Goal: Transaction & Acquisition: Book appointment/travel/reservation

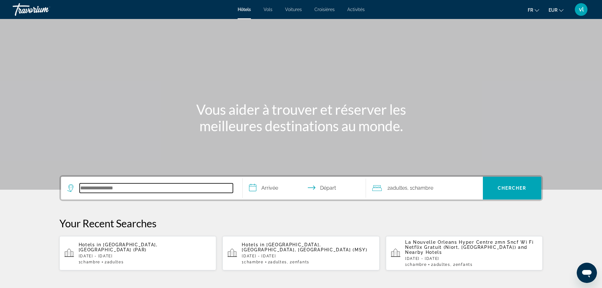
click at [93, 191] on input "Search hotel destination" at bounding box center [156, 187] width 153 height 9
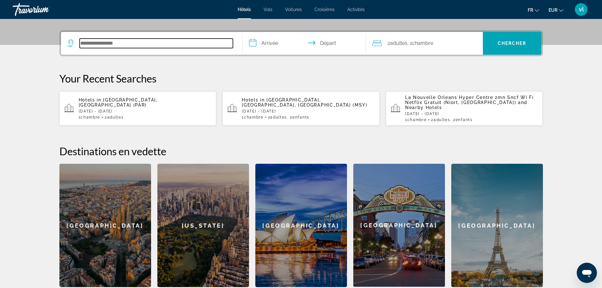
scroll to position [154, 0]
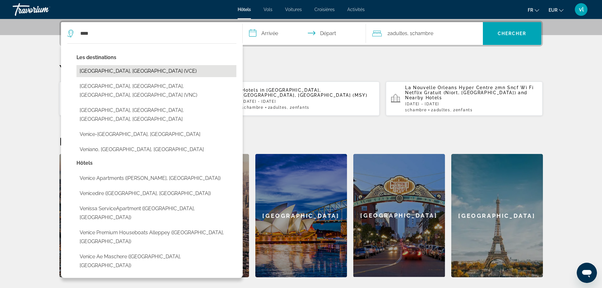
click at [87, 73] on button "[GEOGRAPHIC_DATA], [GEOGRAPHIC_DATA] (VCE)" at bounding box center [156, 71] width 160 height 12
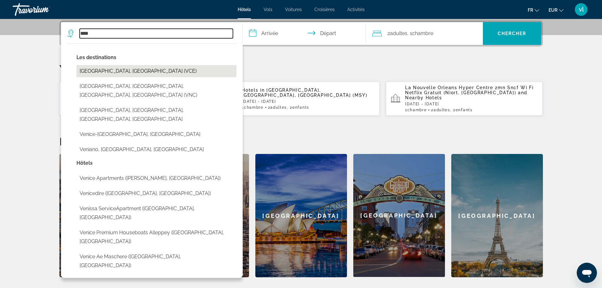
type input "**********"
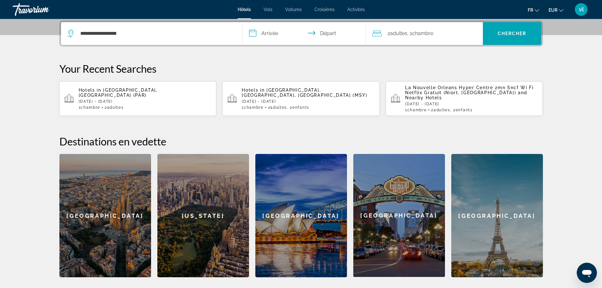
click at [251, 34] on input "**********" at bounding box center [306, 34] width 126 height 25
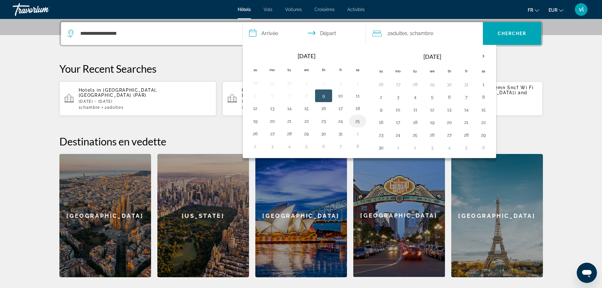
click at [355, 120] on button "25" at bounding box center [357, 121] width 10 height 9
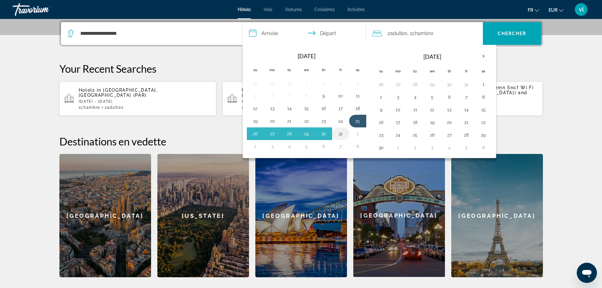
click at [340, 132] on button "31" at bounding box center [340, 133] width 10 height 9
type input "**********"
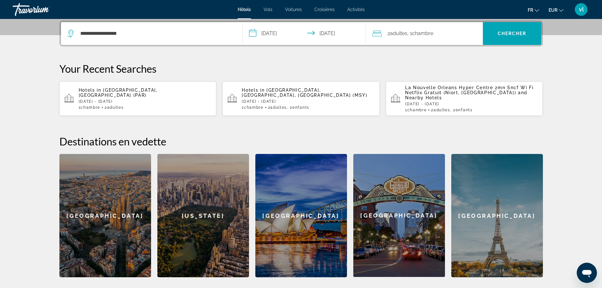
click at [405, 32] on span "Adultes" at bounding box center [398, 33] width 17 height 6
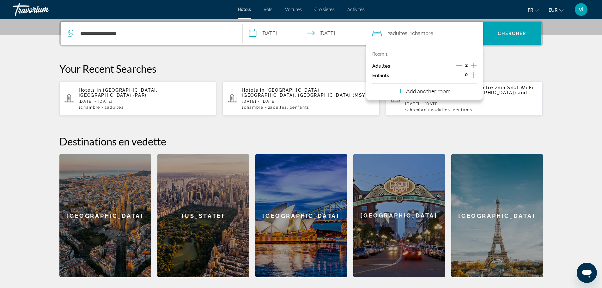
click at [473, 74] on icon "Increment children" at bounding box center [473, 75] width 6 height 8
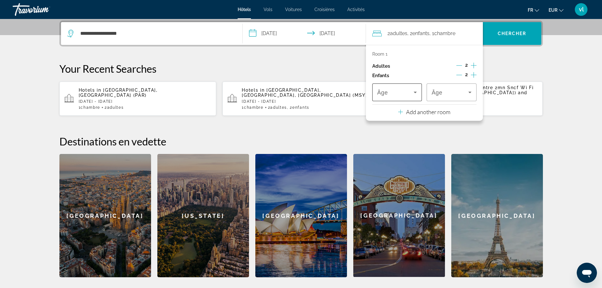
click at [414, 92] on icon "Travelers: 2 adults, 2 children" at bounding box center [414, 93] width 3 height 2
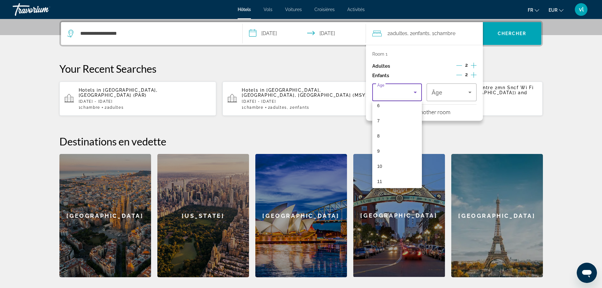
scroll to position [120, 0]
click at [382, 142] on mat-option "10" at bounding box center [397, 142] width 50 height 15
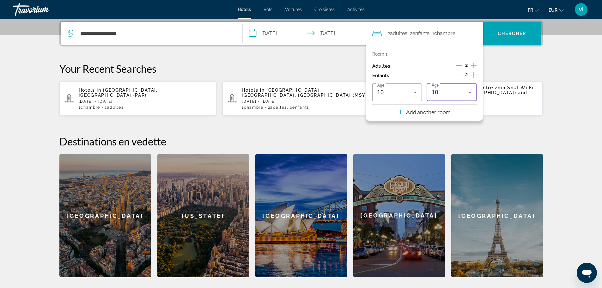
click at [472, 90] on icon "Travelers: 2 adults, 2 children" at bounding box center [470, 92] width 8 height 8
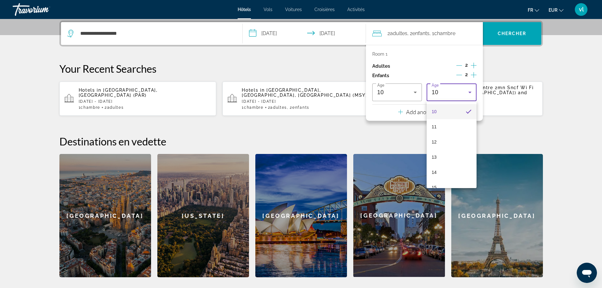
scroll to position [153, 0]
click at [454, 166] on mat-option "14" at bounding box center [451, 169] width 50 height 15
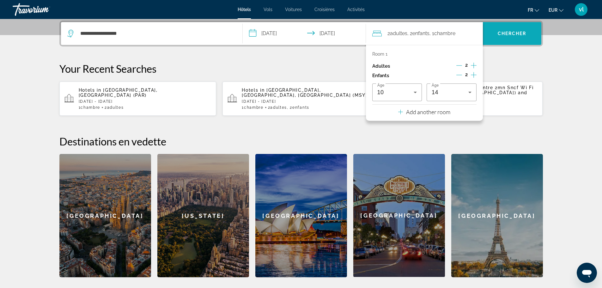
click at [511, 36] on span "Search" at bounding box center [511, 33] width 58 height 15
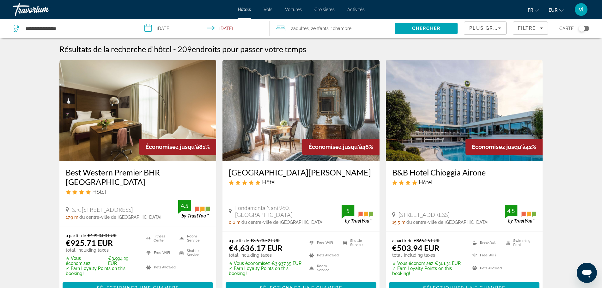
drag, startPoint x: 389, startPoint y: 170, endPoint x: 490, endPoint y: 173, distance: 101.1
click at [490, 173] on div "B&B Hotel Chioggia Airone Hôtel Via Lungomare Adriatico 50 Sottomarina, Chioggi…" at bounding box center [464, 196] width 157 height 70
copy h3 "B&B Hotel Chioggia Airone"
click at [433, 285] on span "Sélectionner une chambre" at bounding box center [464, 287] width 82 height 5
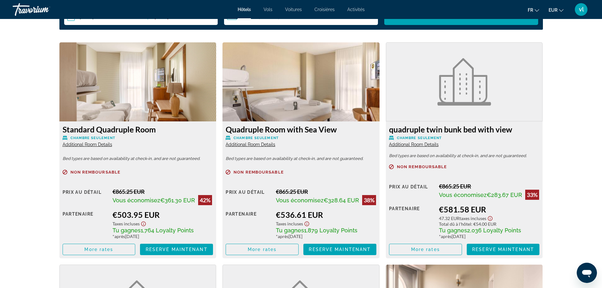
scroll to position [854, 0]
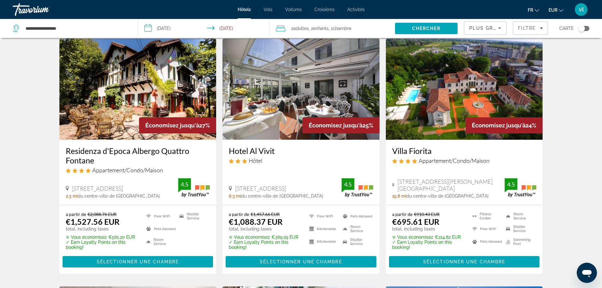
scroll to position [275, 0]
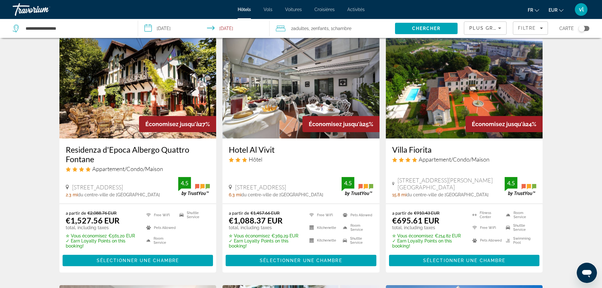
drag, startPoint x: 389, startPoint y: 135, endPoint x: 434, endPoint y: 137, distance: 45.2
click at [434, 138] on div "Villa Fiorita Appartement/Condo/Maison Via Giovanni Xxiii 1, Monastier Di Trevi…" at bounding box center [464, 170] width 157 height 65
copy h3 "Villa Fiorita"
click at [466, 258] on span "Sélectionner une chambre" at bounding box center [464, 260] width 82 height 5
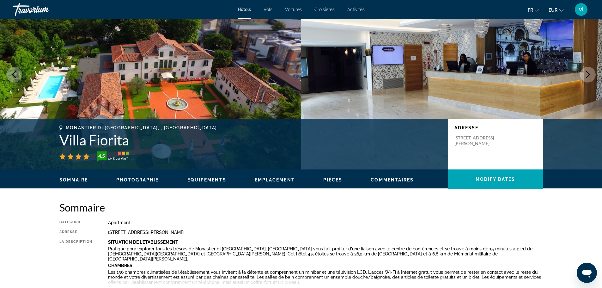
scroll to position [41, 0]
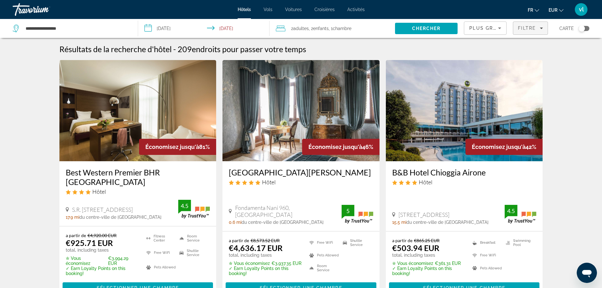
click at [533, 27] on span "Filtre" at bounding box center [527, 28] width 18 height 5
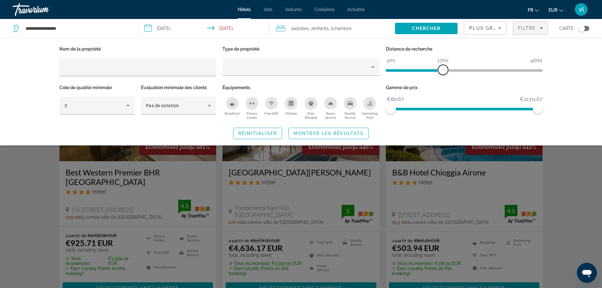
drag, startPoint x: 485, startPoint y: 69, endPoint x: 444, endPoint y: 73, distance: 40.7
click at [444, 73] on span "ngx-slider" at bounding box center [443, 70] width 10 height 10
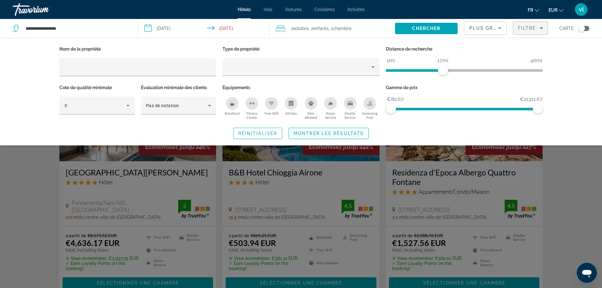
click at [340, 134] on span "Montrer les résultats" at bounding box center [328, 133] width 70 height 5
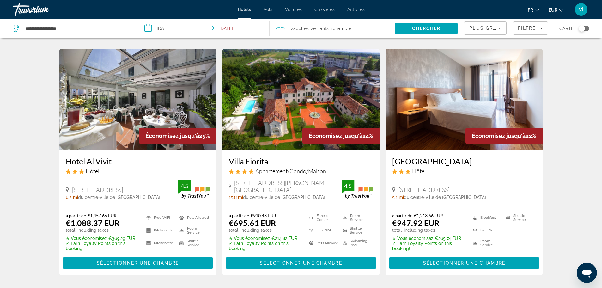
scroll to position [256, 0]
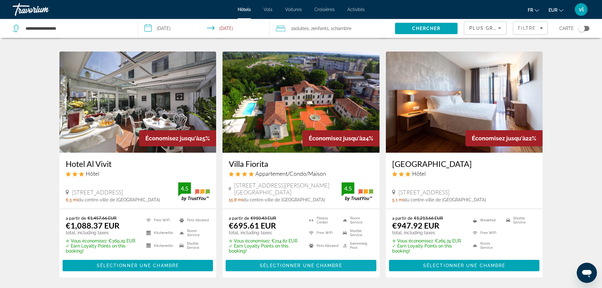
click at [304, 265] on span "Sélectionner une chambre" at bounding box center [301, 265] width 82 height 5
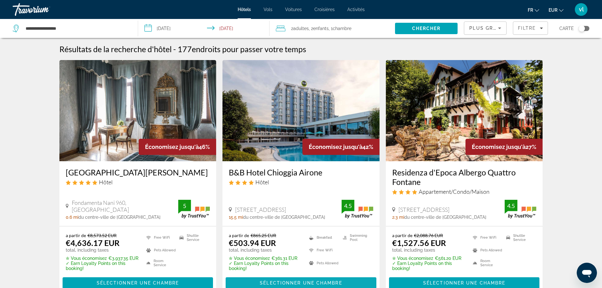
click at [275, 283] on span "Sélectionner une chambre" at bounding box center [301, 282] width 82 height 5
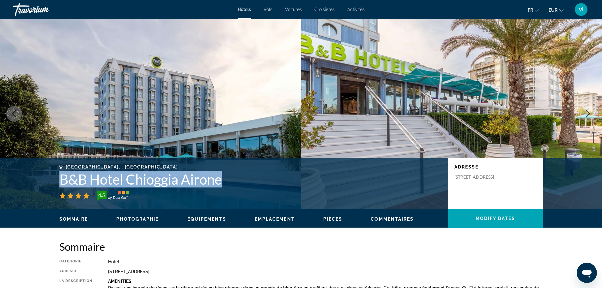
drag, startPoint x: 56, startPoint y: 177, endPoint x: 226, endPoint y: 182, distance: 170.9
click at [226, 182] on div "Chioggia, , Italy B&B Hotel Chioggia Airone 4.5 Adresse Via Lungomare Adriatico…" at bounding box center [301, 183] width 508 height 38
copy h1 "B&B Hotel Chioggia Airone"
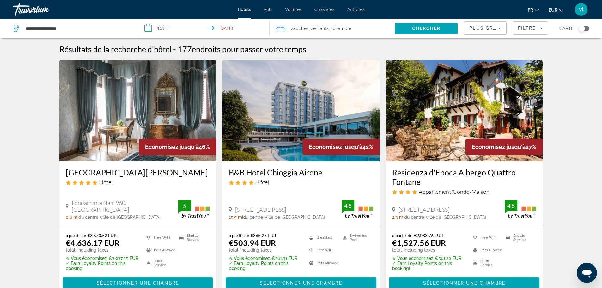
click at [317, 29] on span "Enfants" at bounding box center [320, 28] width 15 height 5
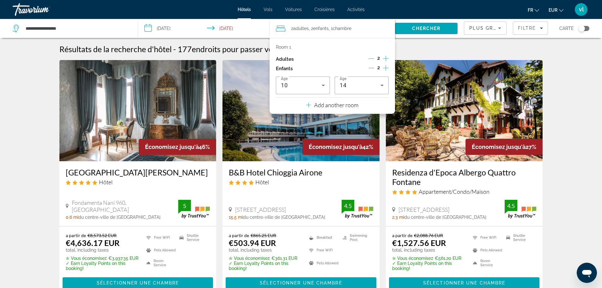
click at [372, 68] on icon "Decrement children" at bounding box center [371, 68] width 6 height 6
click at [432, 27] on span "Chercher" at bounding box center [426, 28] width 29 height 5
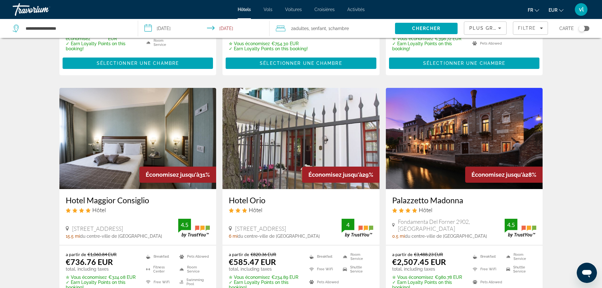
scroll to position [465, 0]
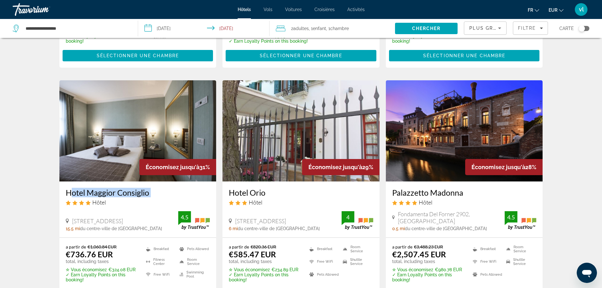
drag, startPoint x: 62, startPoint y: 185, endPoint x: 63, endPoint y: 179, distance: 6.3
click at [63, 181] on div "Hotel Maggior Consiglio Hôtel Via Terraglio 140, Treviso 15.5 mi du centre-vill…" at bounding box center [137, 209] width 157 height 56
copy div "Hotel Maggior Consiglio"
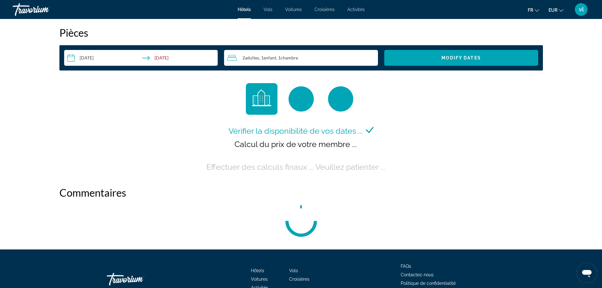
scroll to position [813, 0]
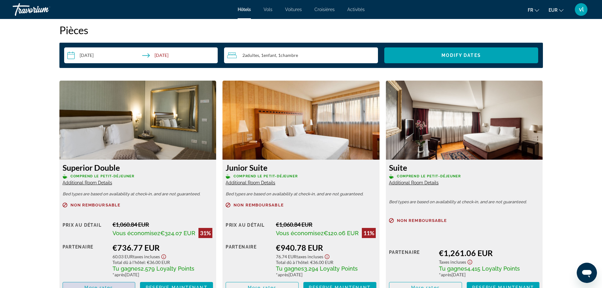
click at [85, 286] on span "More rates" at bounding box center [98, 287] width 29 height 5
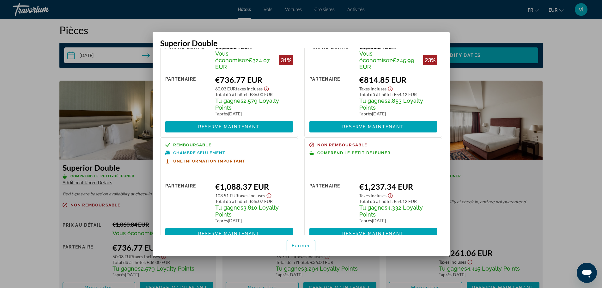
scroll to position [57, 0]
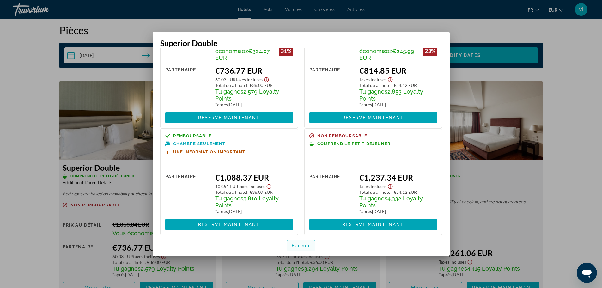
click at [299, 246] on span "Fermer" at bounding box center [300, 245] width 19 height 5
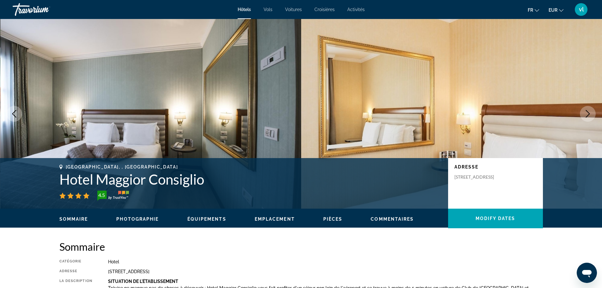
scroll to position [813, 0]
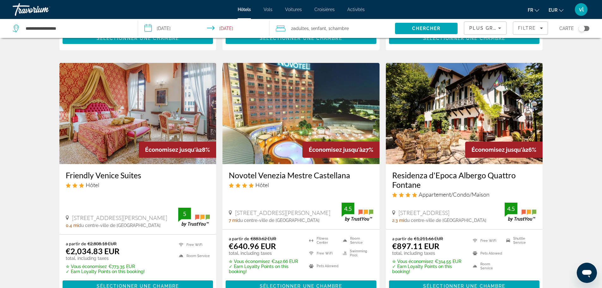
scroll to position [722, 0]
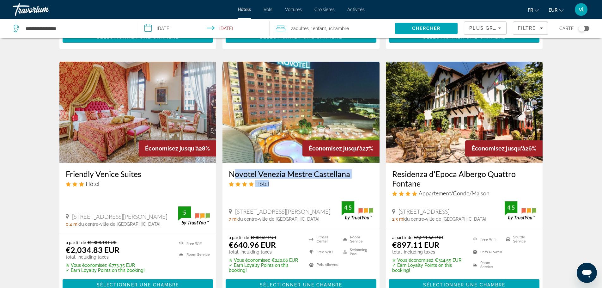
drag, startPoint x: 226, startPoint y: 158, endPoint x: 349, endPoint y: 163, distance: 122.6
click at [349, 163] on div "Novotel Venezia Mestre Castellana Hôtel Via Alfredo Ceccherini 21, Mestre 7 mi …" at bounding box center [300, 195] width 157 height 65
copy div "Novotel Venezia Mestre Castellana Hôtel"
click at [281, 282] on span "Sélectionner une chambre" at bounding box center [301, 284] width 82 height 5
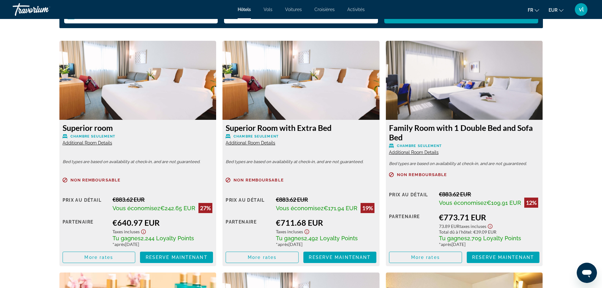
scroll to position [855, 0]
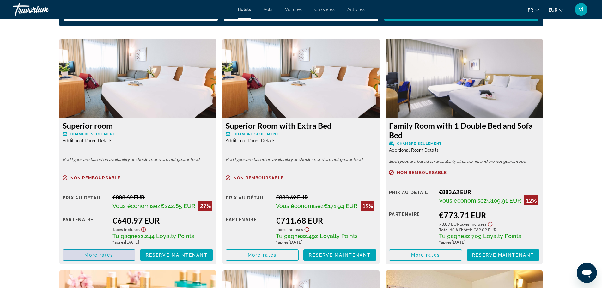
click at [81, 255] on span "Main content" at bounding box center [99, 254] width 72 height 15
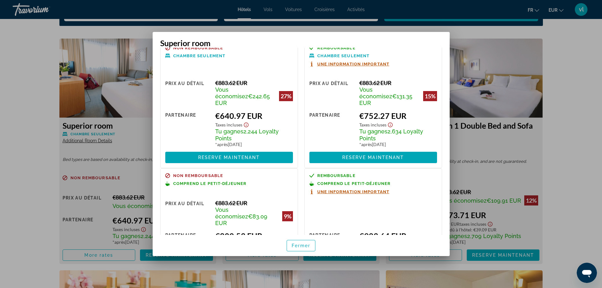
scroll to position [18, 0]
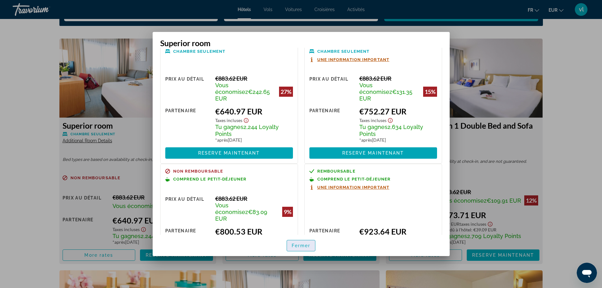
click at [297, 244] on span "Fermer" at bounding box center [300, 245] width 19 height 5
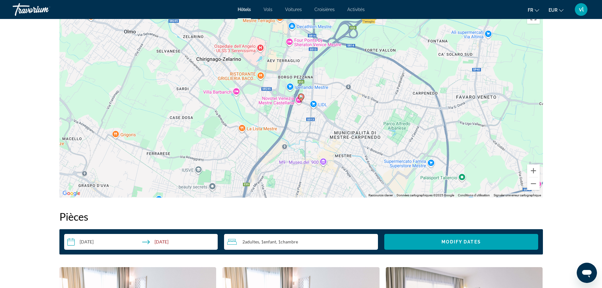
scroll to position [633, 0]
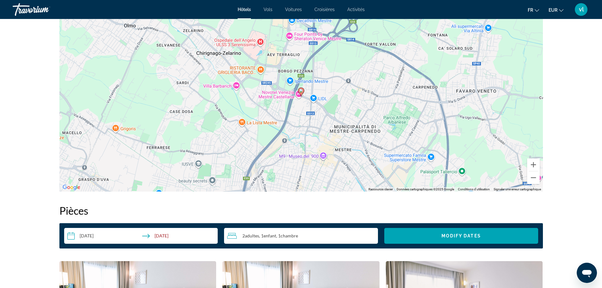
click at [262, 235] on span ", 1 Enfant Enfants" at bounding box center [267, 235] width 17 height 5
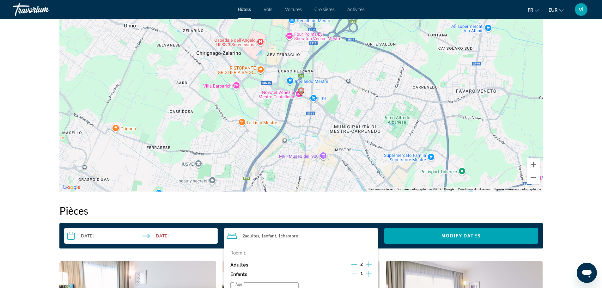
click at [369, 273] on icon "Increment children" at bounding box center [369, 274] width 6 height 8
click at [326, 285] on div "Travelers: 2 adults, 2 children" at bounding box center [337, 291] width 58 height 18
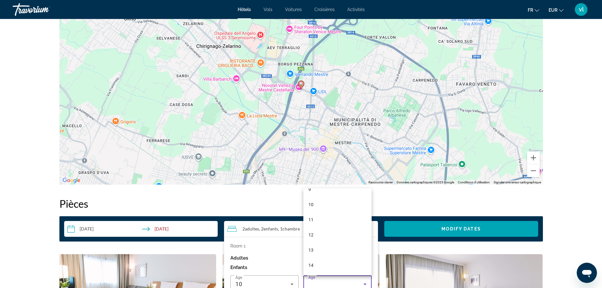
scroll to position [153, 0]
click at [310, 258] on span "14" at bounding box center [310, 258] width 5 height 8
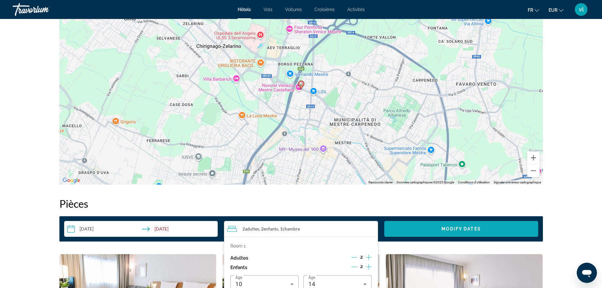
click at [430, 227] on span "Search widget" at bounding box center [461, 228] width 154 height 15
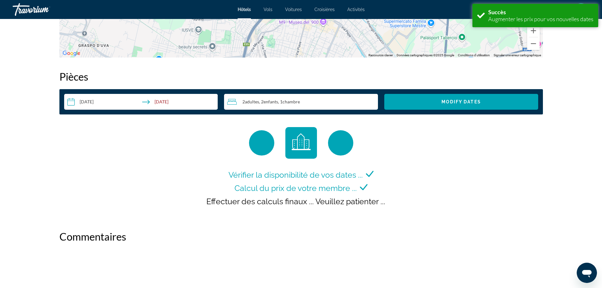
scroll to position [799, 0]
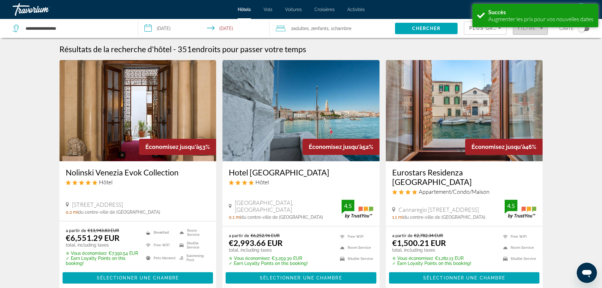
click at [527, 32] on span "Filters" at bounding box center [530, 28] width 34 height 15
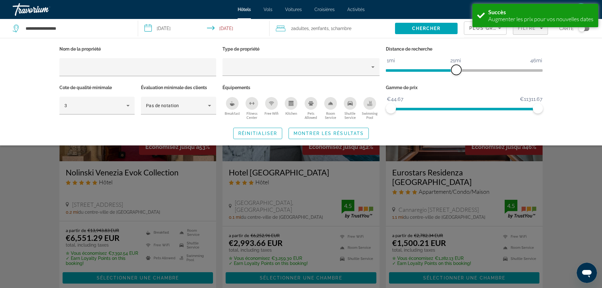
drag, startPoint x: 483, startPoint y: 69, endPoint x: 456, endPoint y: 70, distance: 27.5
click at [456, 70] on span "ngx-slider" at bounding box center [456, 70] width 10 height 10
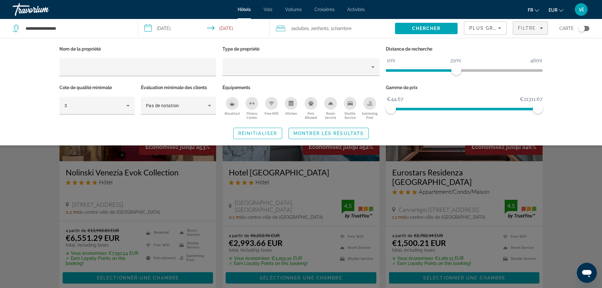
click at [341, 132] on span "Montrer les résultats" at bounding box center [328, 133] width 70 height 5
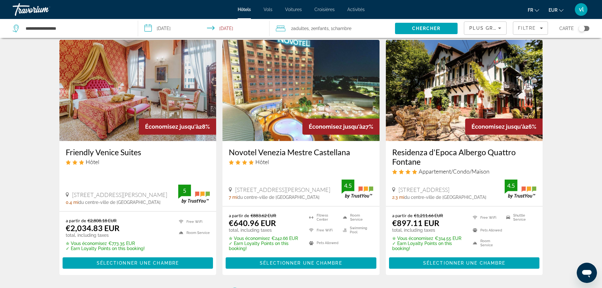
scroll to position [746, 0]
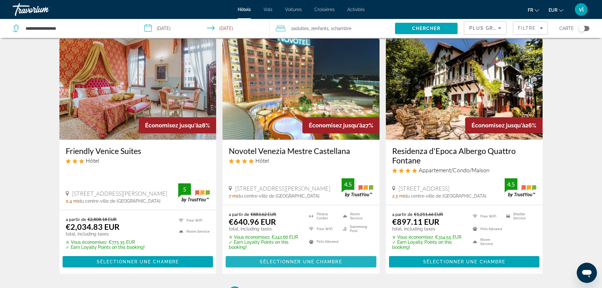
click at [302, 259] on span "Sélectionner une chambre" at bounding box center [301, 261] width 82 height 5
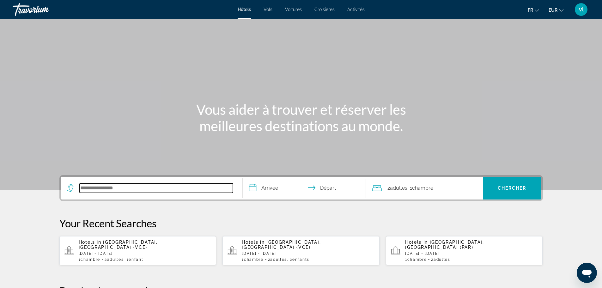
click at [106, 189] on input "Search hotel destination" at bounding box center [156, 187] width 153 height 9
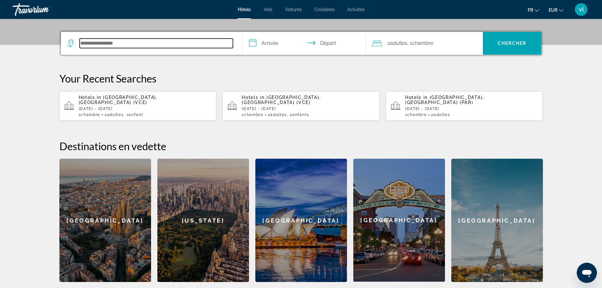
scroll to position [154, 0]
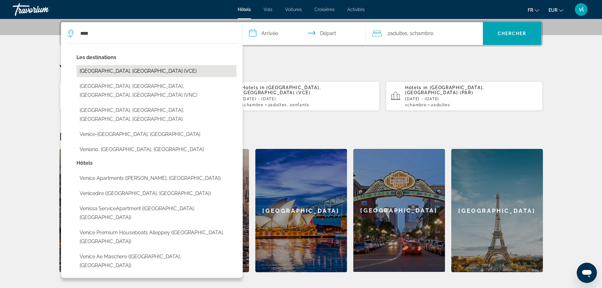
click at [118, 70] on button "[GEOGRAPHIC_DATA], [GEOGRAPHIC_DATA] (VCE)" at bounding box center [156, 71] width 160 height 12
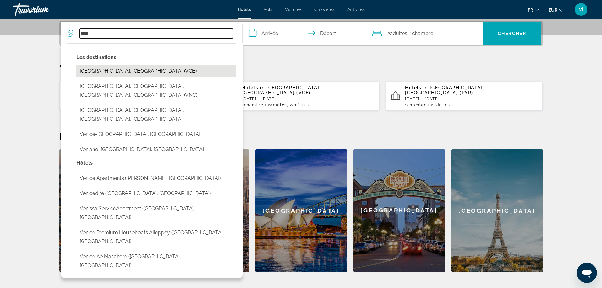
type input "**********"
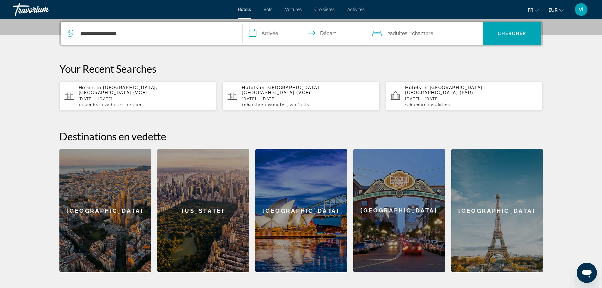
click at [262, 34] on input "**********" at bounding box center [306, 34] width 126 height 25
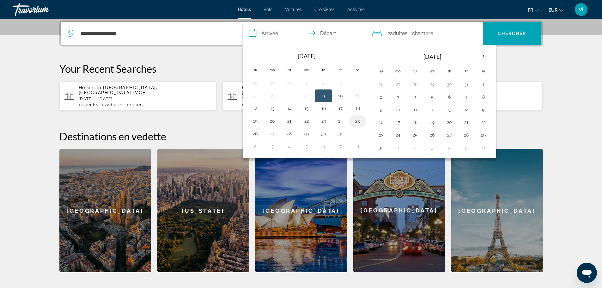
click at [357, 122] on button "25" at bounding box center [357, 121] width 10 height 9
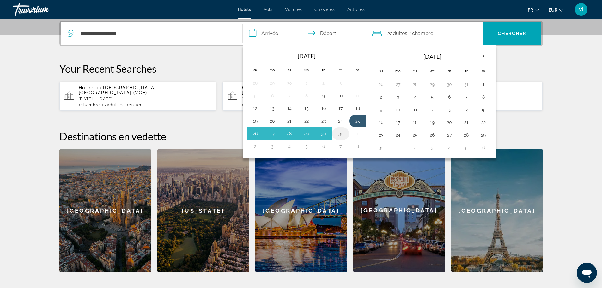
click at [339, 135] on button "31" at bounding box center [340, 133] width 10 height 9
type input "**********"
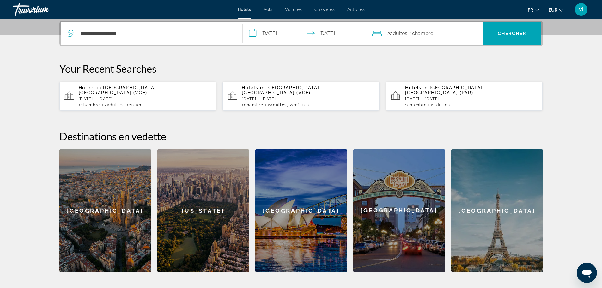
click at [411, 33] on span ", 1 Chambre pièces" at bounding box center [420, 33] width 26 height 9
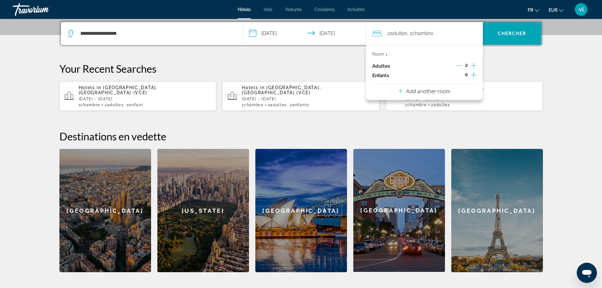
click at [474, 75] on icon "Increment children" at bounding box center [473, 75] width 6 height 8
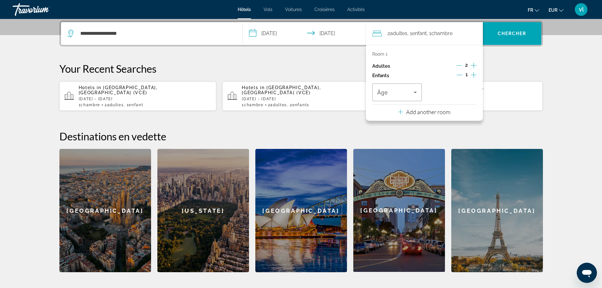
click at [474, 75] on icon "Increment children" at bounding box center [473, 75] width 6 height 8
click at [417, 91] on icon "Travelers: 2 adults, 2 children" at bounding box center [415, 92] width 8 height 8
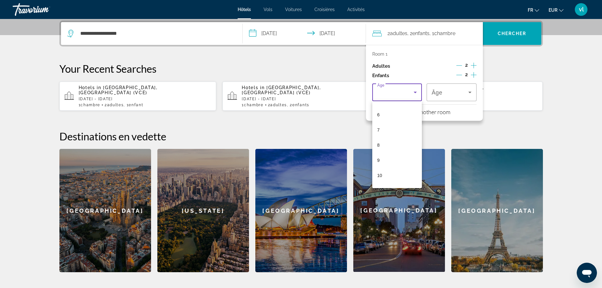
scroll to position [191, 0]
click at [389, 129] on mat-option "14" at bounding box center [397, 132] width 50 height 15
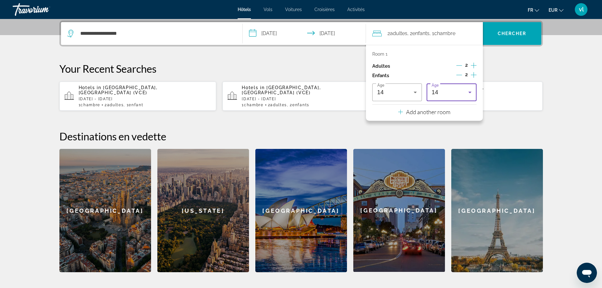
click at [472, 90] on icon "Travelers: 2 adults, 2 children" at bounding box center [470, 92] width 8 height 8
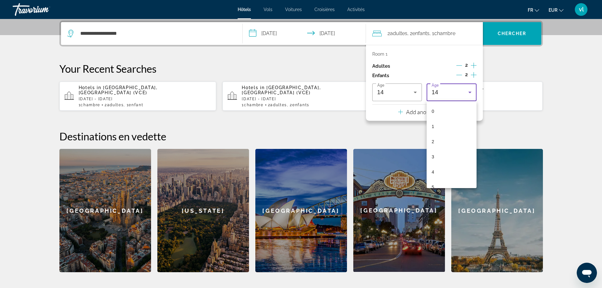
scroll to position [143, 0]
click at [443, 152] on mat-option "12" at bounding box center [451, 149] width 50 height 15
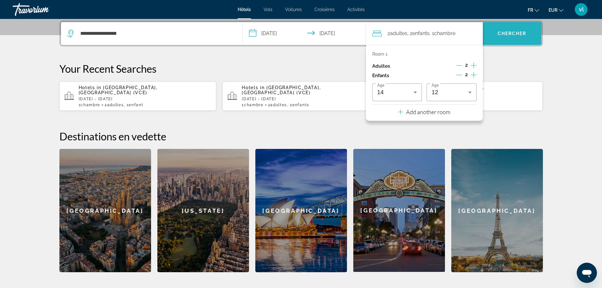
click at [504, 37] on span "Search" at bounding box center [511, 33] width 58 height 15
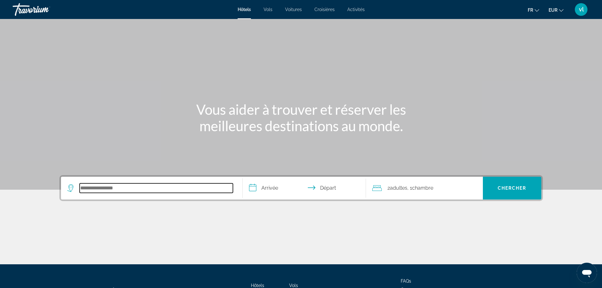
click at [89, 189] on input "Search hotel destination" at bounding box center [156, 187] width 153 height 9
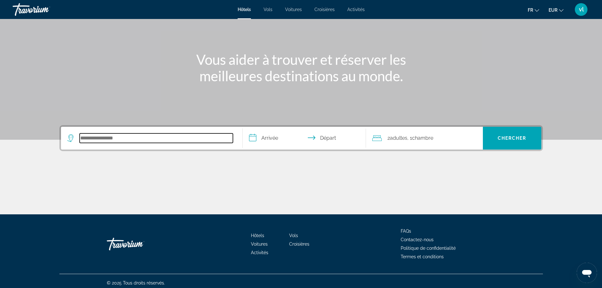
scroll to position [54, 0]
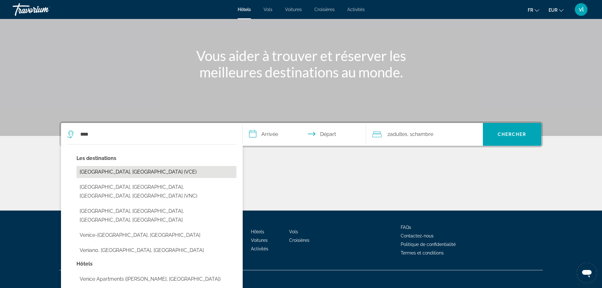
click at [98, 171] on button "[GEOGRAPHIC_DATA], [GEOGRAPHIC_DATA] (VCE)" at bounding box center [156, 172] width 160 height 12
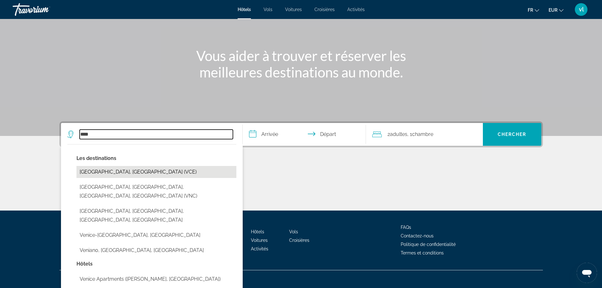
type input "**********"
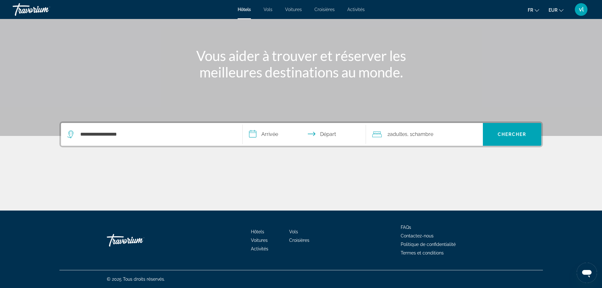
click at [257, 134] on input "**********" at bounding box center [306, 135] width 126 height 25
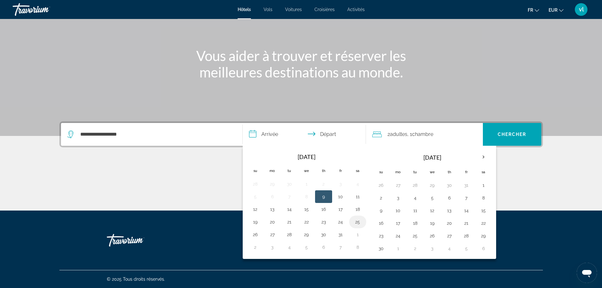
click at [358, 220] on button "25" at bounding box center [357, 221] width 10 height 9
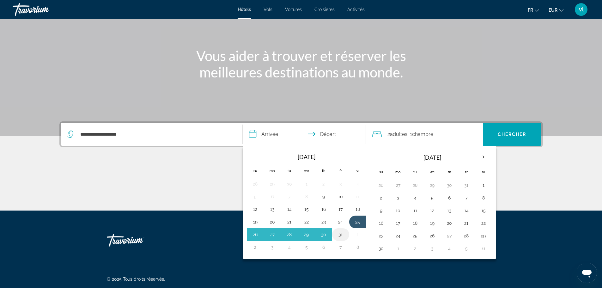
click at [340, 233] on button "31" at bounding box center [340, 234] width 10 height 9
type input "**********"
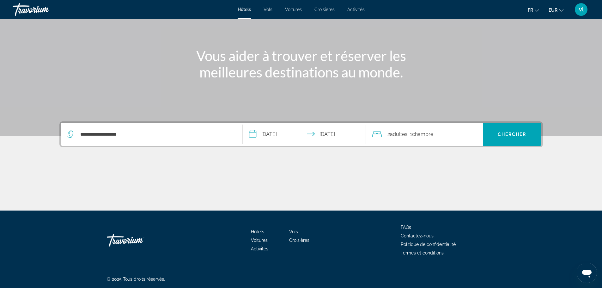
click at [400, 135] on span "Adultes" at bounding box center [398, 134] width 17 height 6
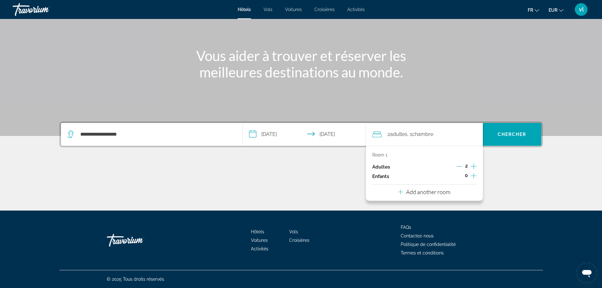
click at [473, 176] on icon "Increment children" at bounding box center [473, 176] width 6 height 6
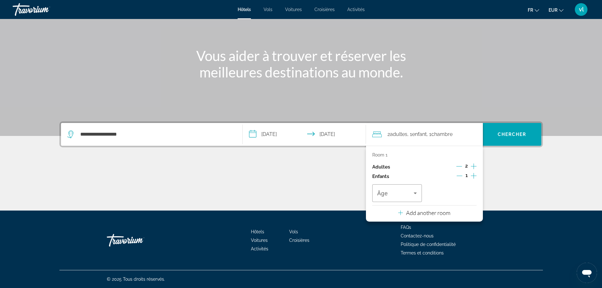
click at [473, 176] on icon "Increment children" at bounding box center [473, 176] width 6 height 6
click at [414, 191] on icon "Travelers: 2 adults, 2 children" at bounding box center [415, 193] width 8 height 8
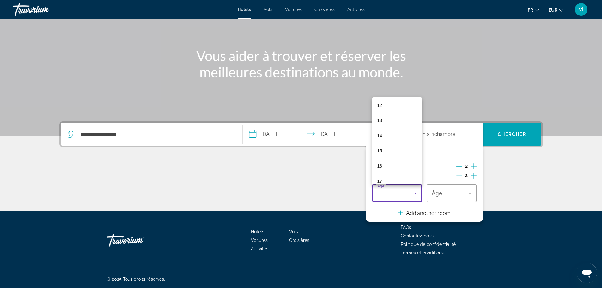
scroll to position [181, 0]
click at [380, 137] on span "14" at bounding box center [379, 139] width 5 height 8
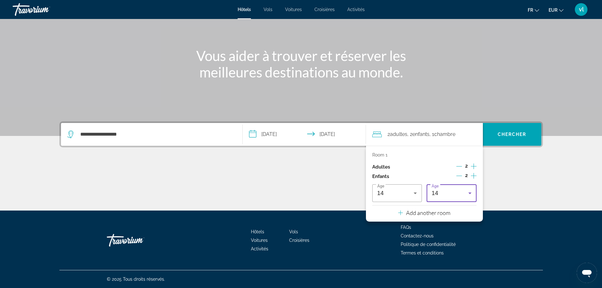
click at [470, 192] on icon "Travelers: 2 adults, 2 children" at bounding box center [469, 193] width 3 height 2
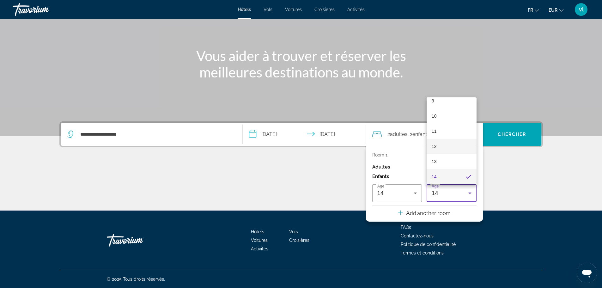
click at [453, 149] on mat-option "12" at bounding box center [451, 146] width 50 height 15
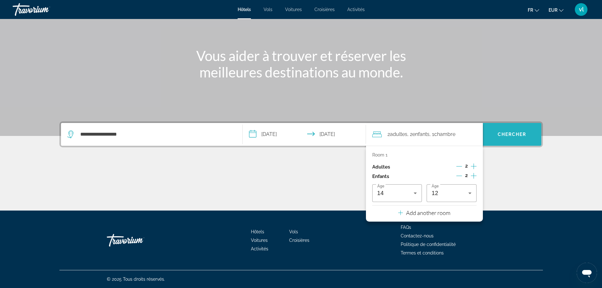
click at [512, 136] on span "Chercher" at bounding box center [511, 134] width 29 height 5
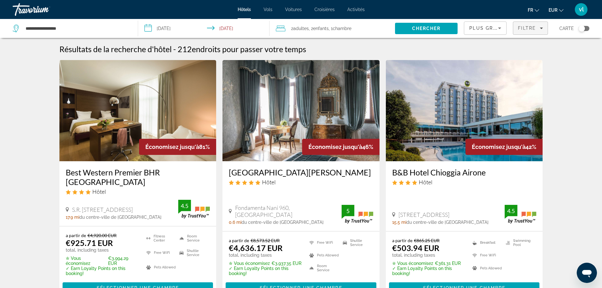
click at [530, 28] on span "Filtre" at bounding box center [527, 28] width 18 height 5
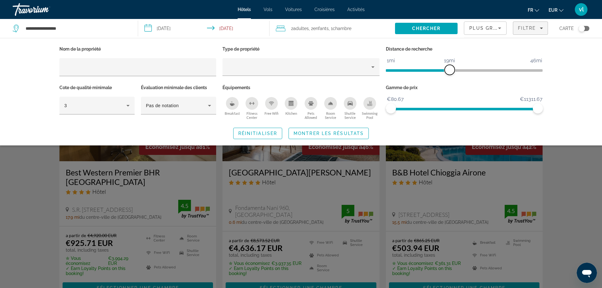
drag, startPoint x: 487, startPoint y: 68, endPoint x: 450, endPoint y: 68, distance: 36.9
click at [450, 68] on span "ngx-slider" at bounding box center [449, 70] width 10 height 10
click at [353, 134] on span "Montrer les résultats" at bounding box center [328, 133] width 70 height 5
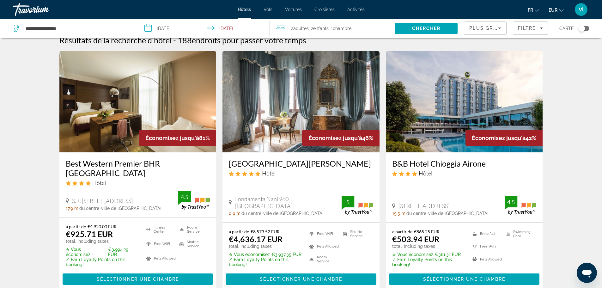
scroll to position [8, 0]
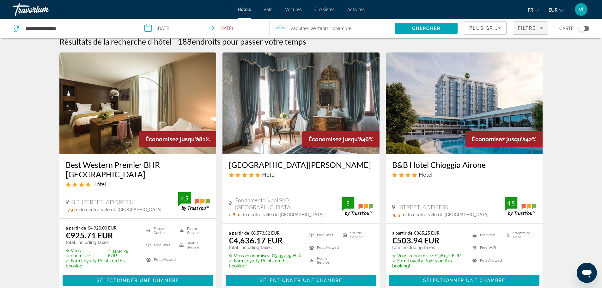
click at [523, 27] on span "Filtre" at bounding box center [527, 28] width 18 height 5
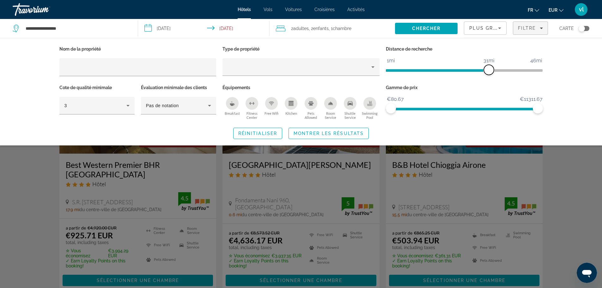
drag, startPoint x: 449, startPoint y: 70, endPoint x: 489, endPoint y: 71, distance: 40.1
click at [489, 71] on span "ngx-slider" at bounding box center [488, 70] width 10 height 10
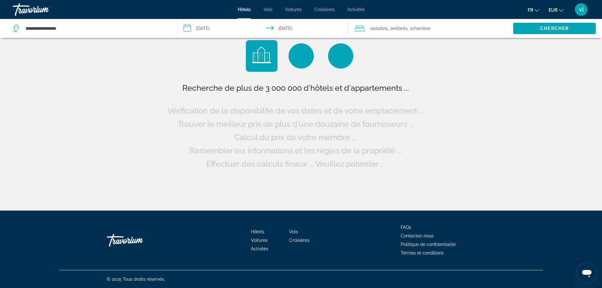
scroll to position [0, 0]
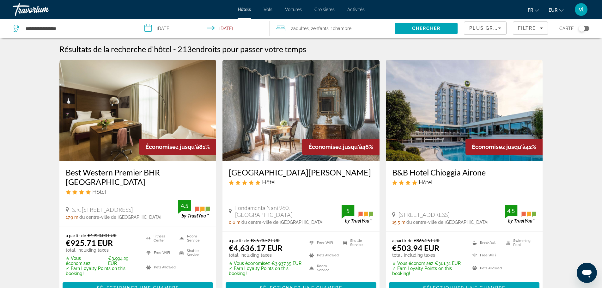
click at [512, 27] on div "Plus grandes économies Filtre Carte" at bounding box center [526, 28] width 125 height 19
click at [520, 28] on span "Filtre" at bounding box center [527, 28] width 18 height 5
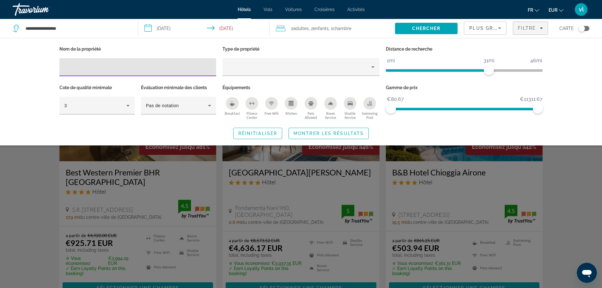
click at [70, 67] on input "Hotel Filters" at bounding box center [137, 67] width 147 height 8
type input "**********"
click at [310, 134] on span "Montrer les résultats" at bounding box center [328, 133] width 70 height 5
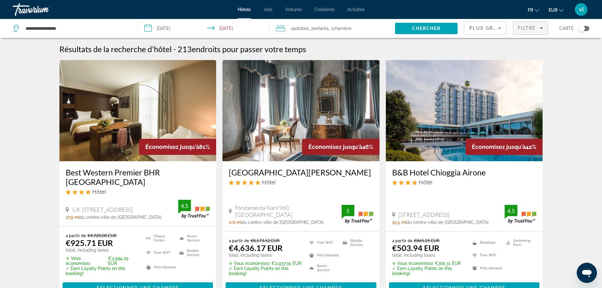
click at [534, 31] on span "Filters" at bounding box center [530, 28] width 34 height 15
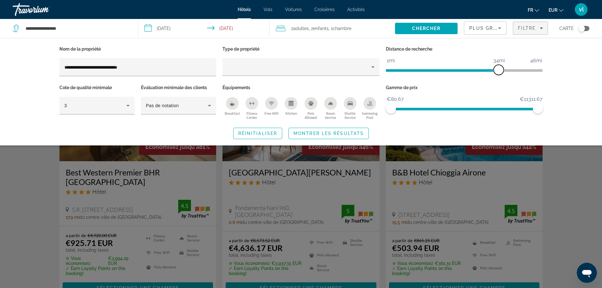
drag, startPoint x: 489, startPoint y: 67, endPoint x: 509, endPoint y: 74, distance: 21.3
click at [503, 74] on span "ngx-slider" at bounding box center [498, 70] width 10 height 10
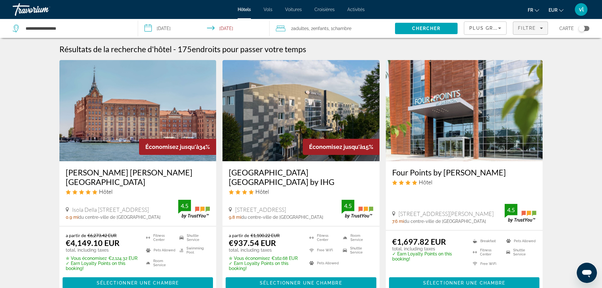
click at [525, 29] on span "Filtre" at bounding box center [527, 28] width 18 height 5
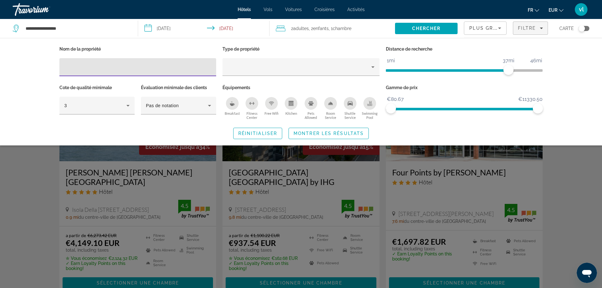
click at [75, 67] on input "Hotel Filters" at bounding box center [137, 67] width 147 height 8
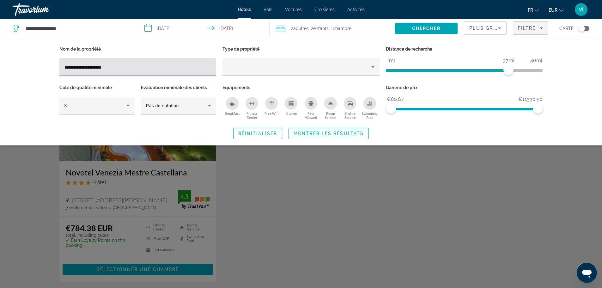
type input "**********"
click at [309, 135] on span "Montrer les résultats" at bounding box center [328, 133] width 70 height 5
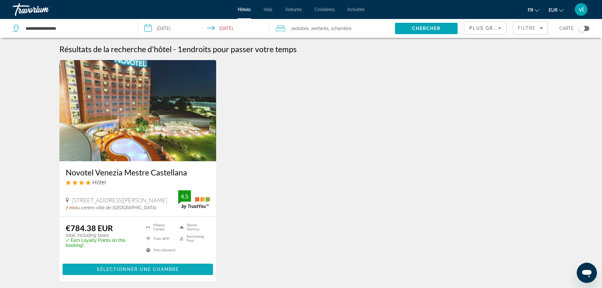
click at [112, 267] on span "Sélectionner une chambre" at bounding box center [138, 269] width 82 height 5
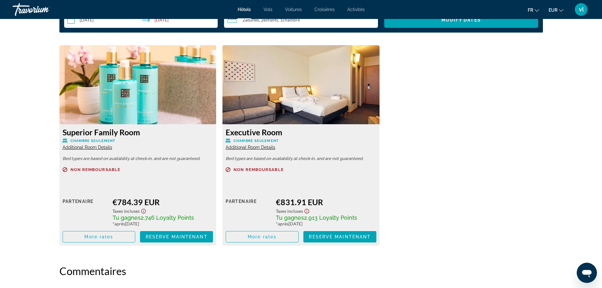
scroll to position [851, 0]
